Goal: Use online tool/utility: Utilize a website feature to perform a specific function

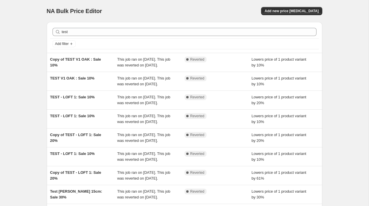
scroll to position [145, 0]
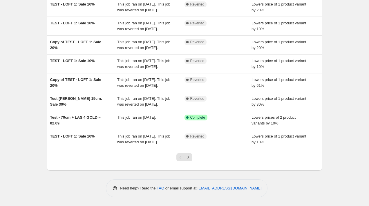
click at [345, 150] on div "NA Bulk Price Editor. This page is ready NA Bulk Price Editor Add new price [ME…" at bounding box center [184, 56] width 369 height 299
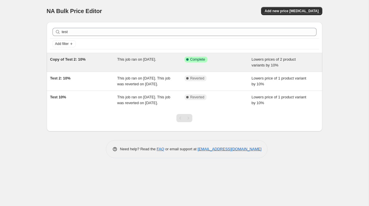
click at [96, 63] on div "Copy of Test 2: 10%" at bounding box center [83, 63] width 67 height 12
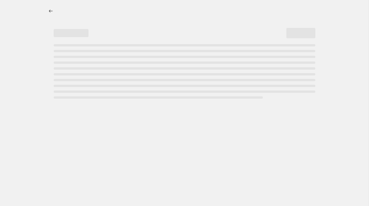
select select "percentage"
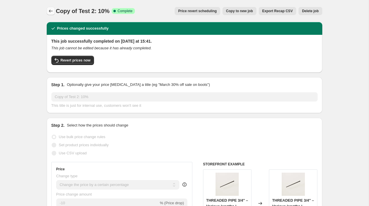
click at [47, 12] on button "Price change jobs" at bounding box center [51, 11] width 8 height 8
